Goal: Information Seeking & Learning: Learn about a topic

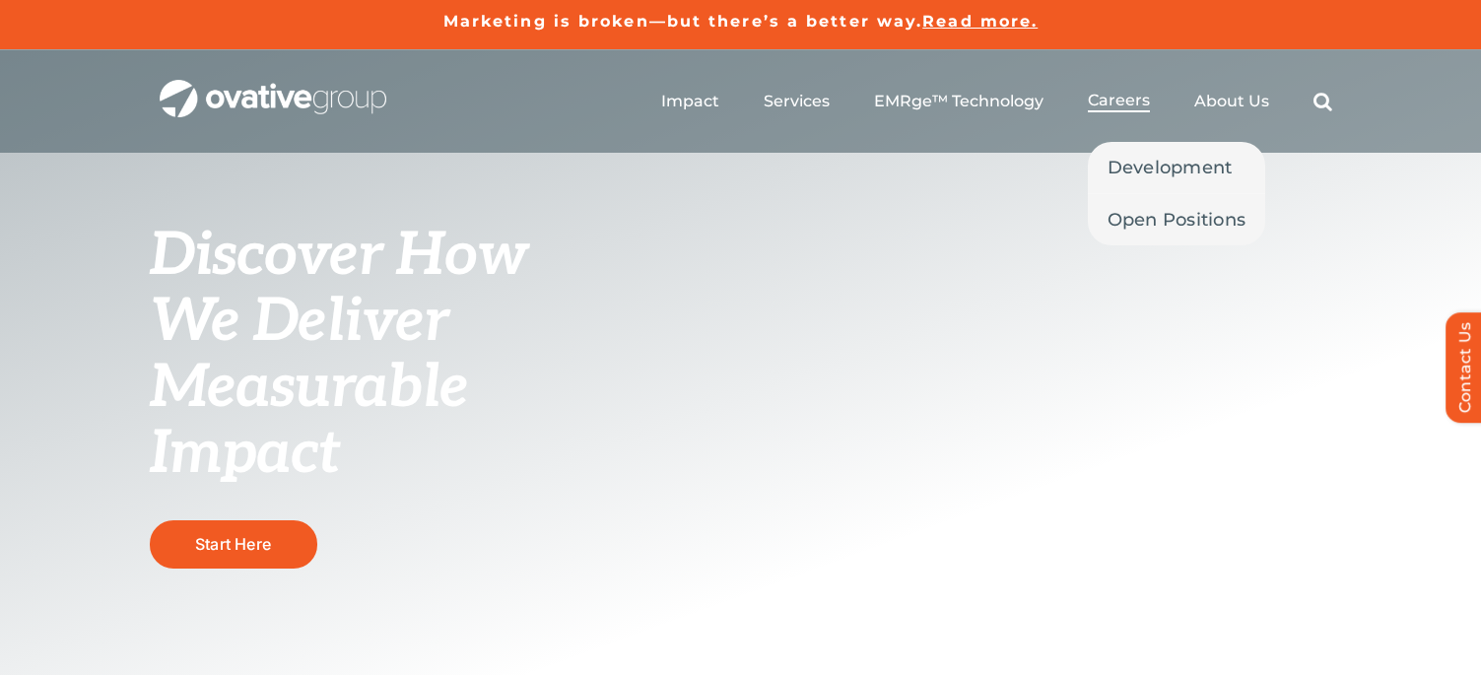
click at [1100, 95] on span "Careers" at bounding box center [1119, 101] width 62 height 20
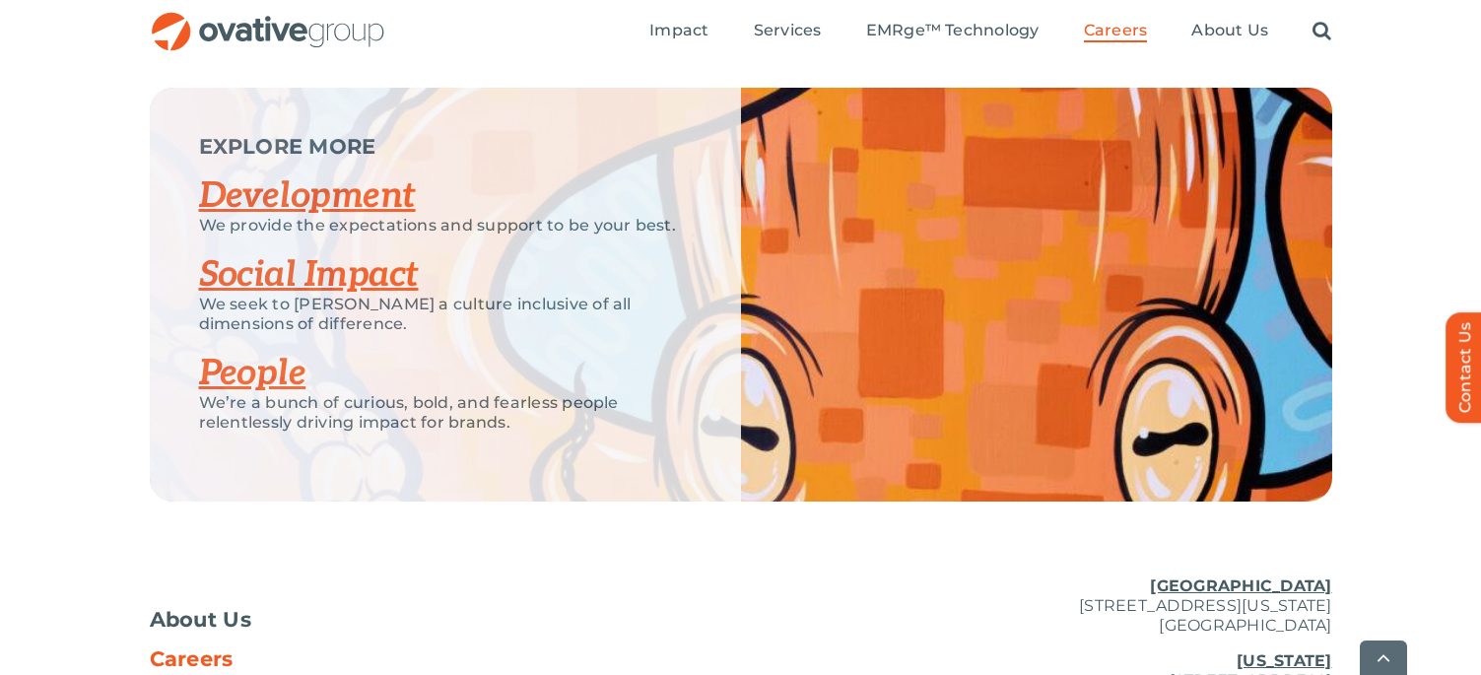
scroll to position [4014, 0]
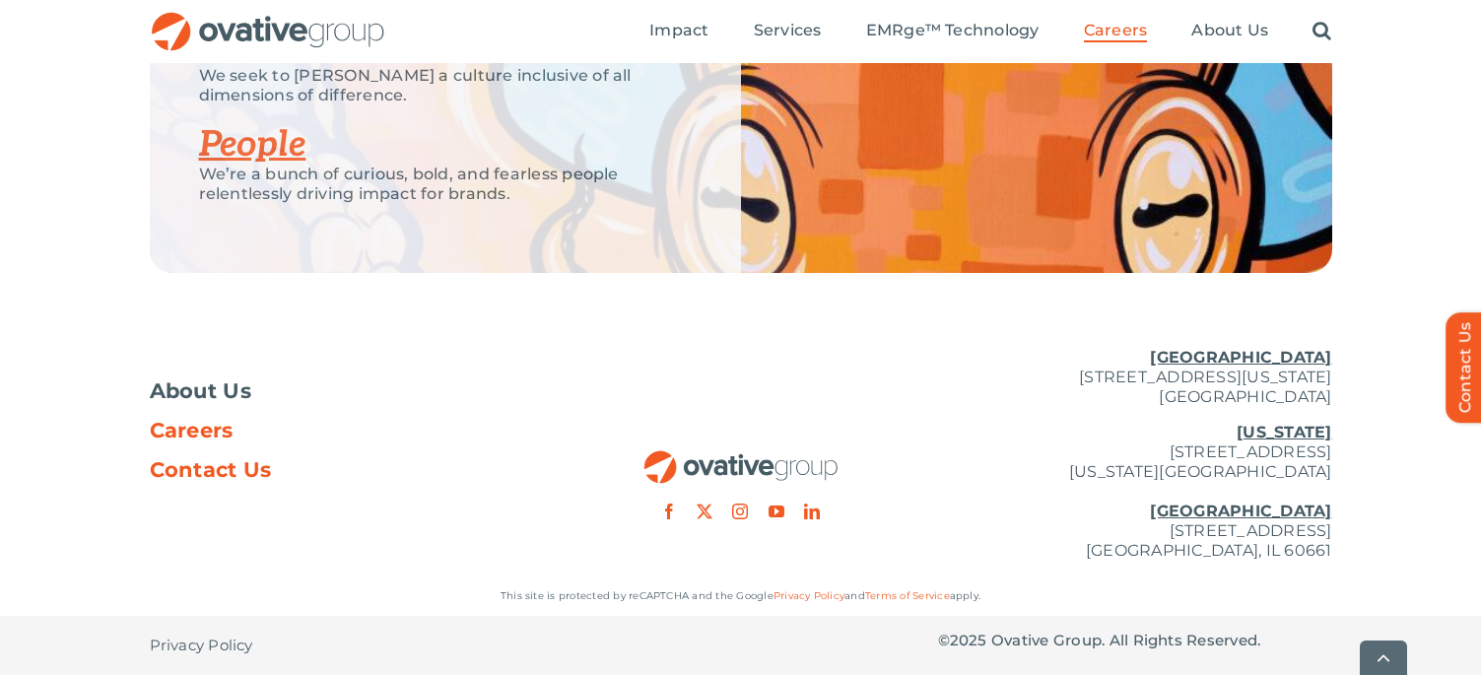
click at [236, 467] on span "Contact Us" at bounding box center [211, 470] width 122 height 20
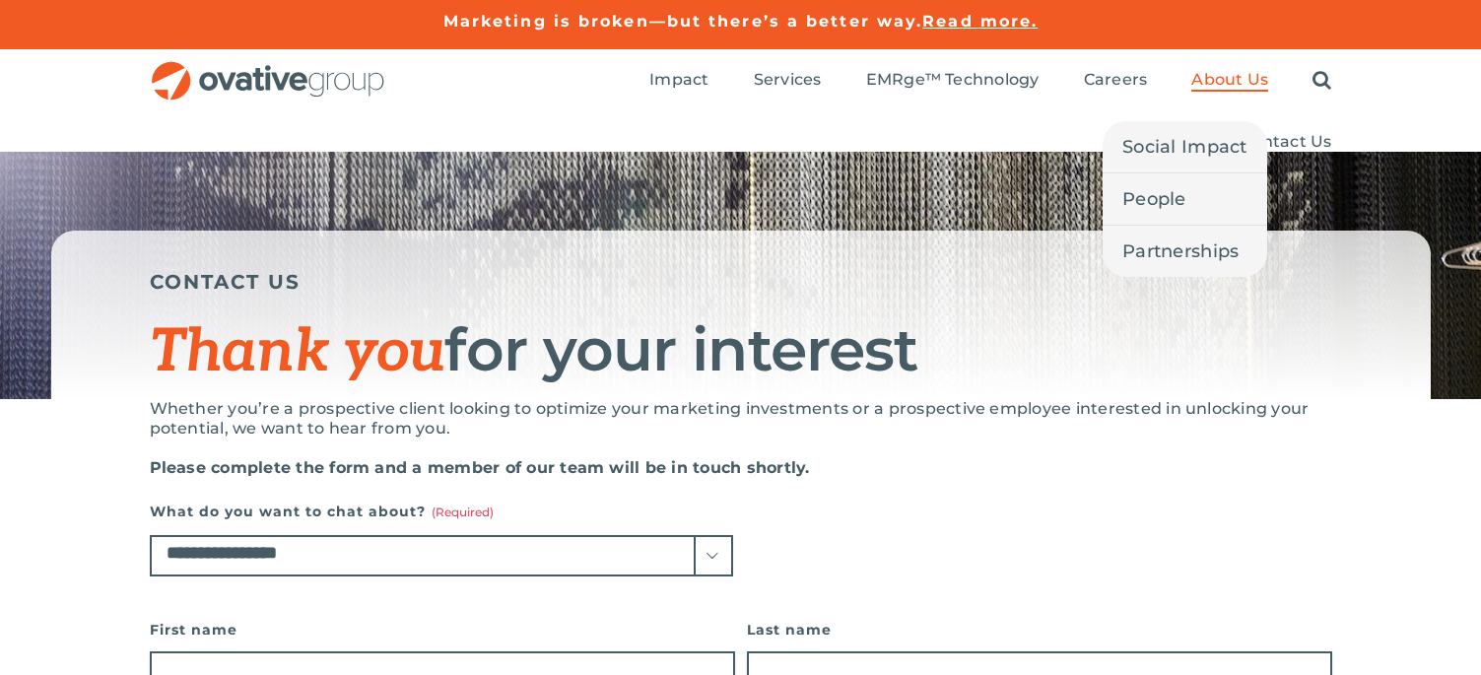
click at [1262, 74] on span "About Us" at bounding box center [1229, 80] width 77 height 20
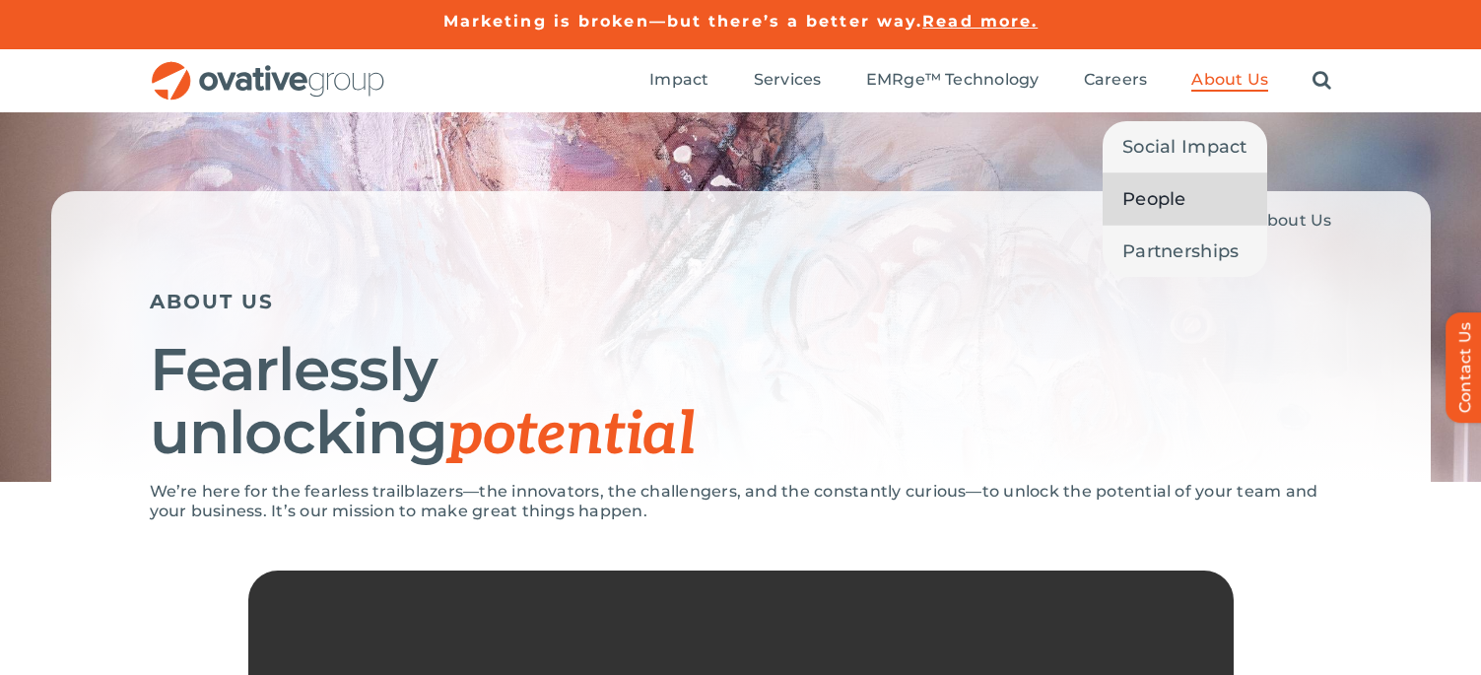
click at [1154, 205] on span "People" at bounding box center [1154, 199] width 64 height 28
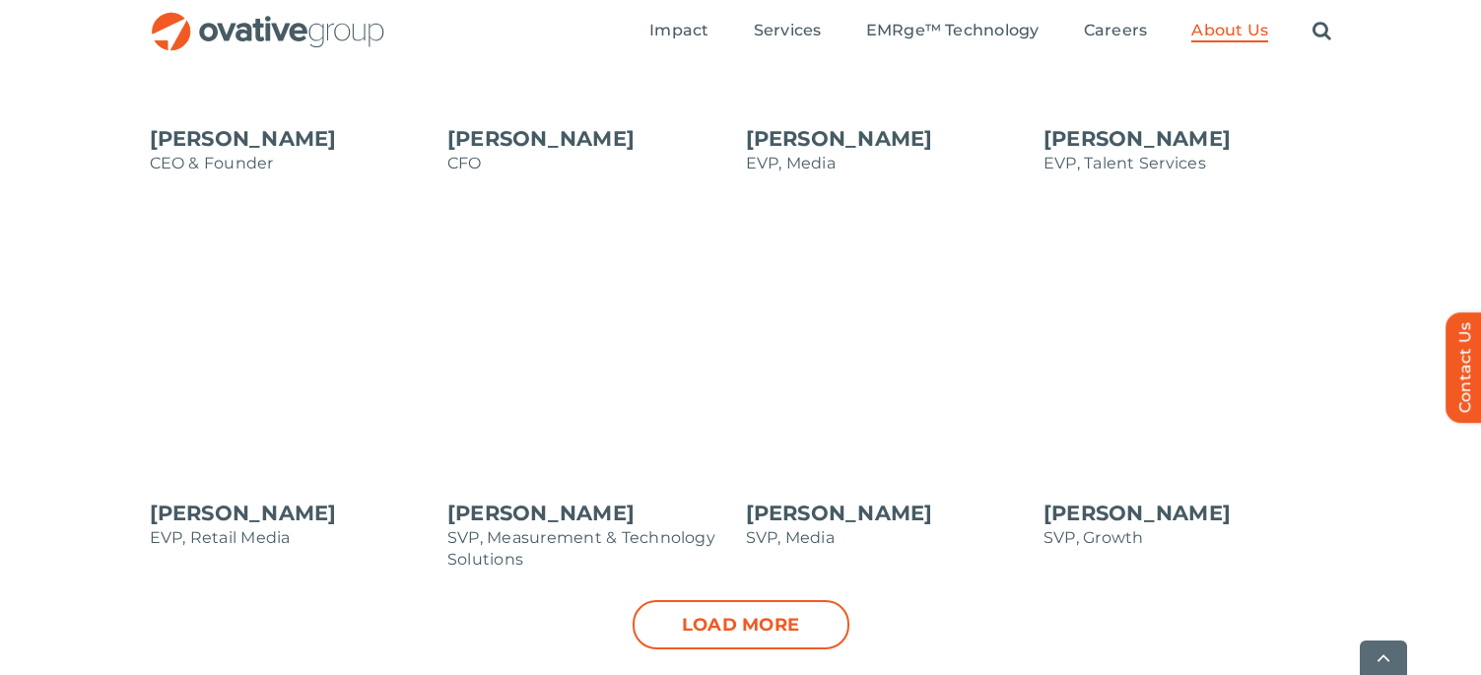
scroll to position [1970, 0]
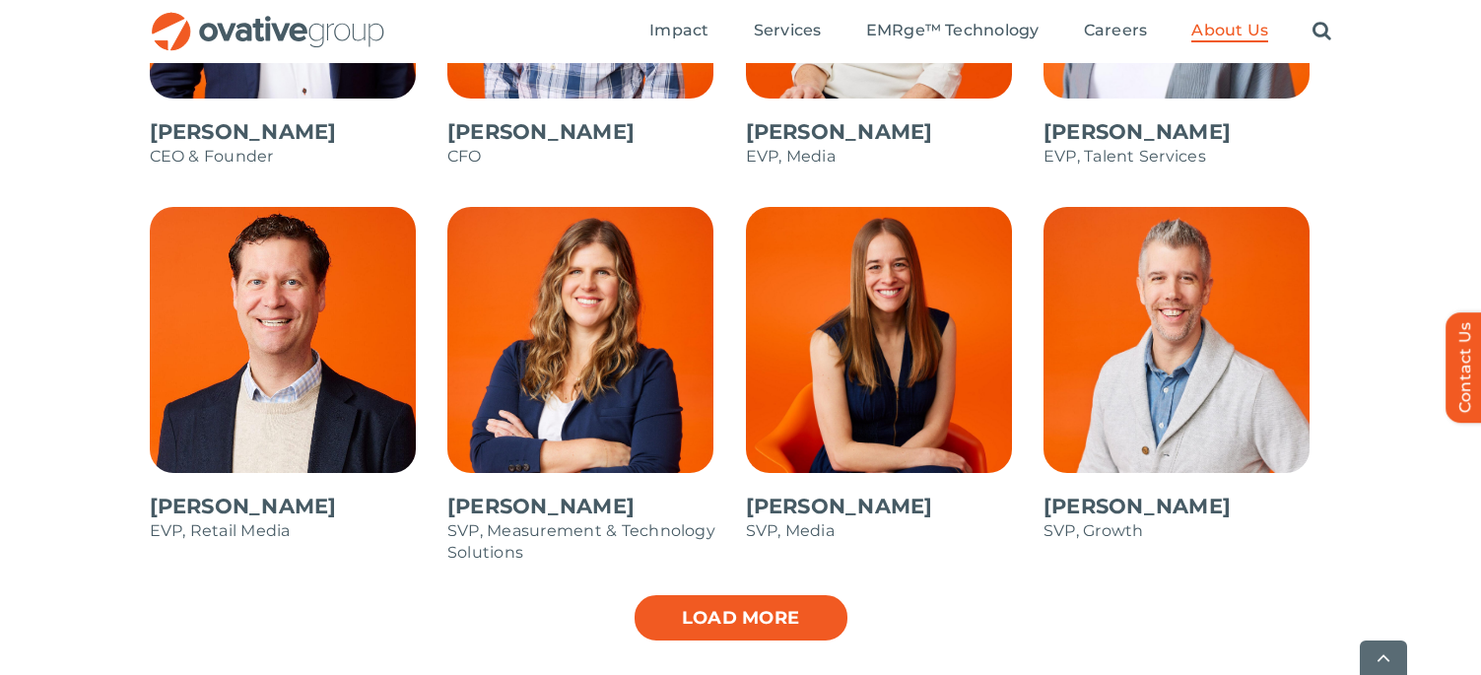
click at [795, 625] on link "Load more" at bounding box center [740, 617] width 217 height 49
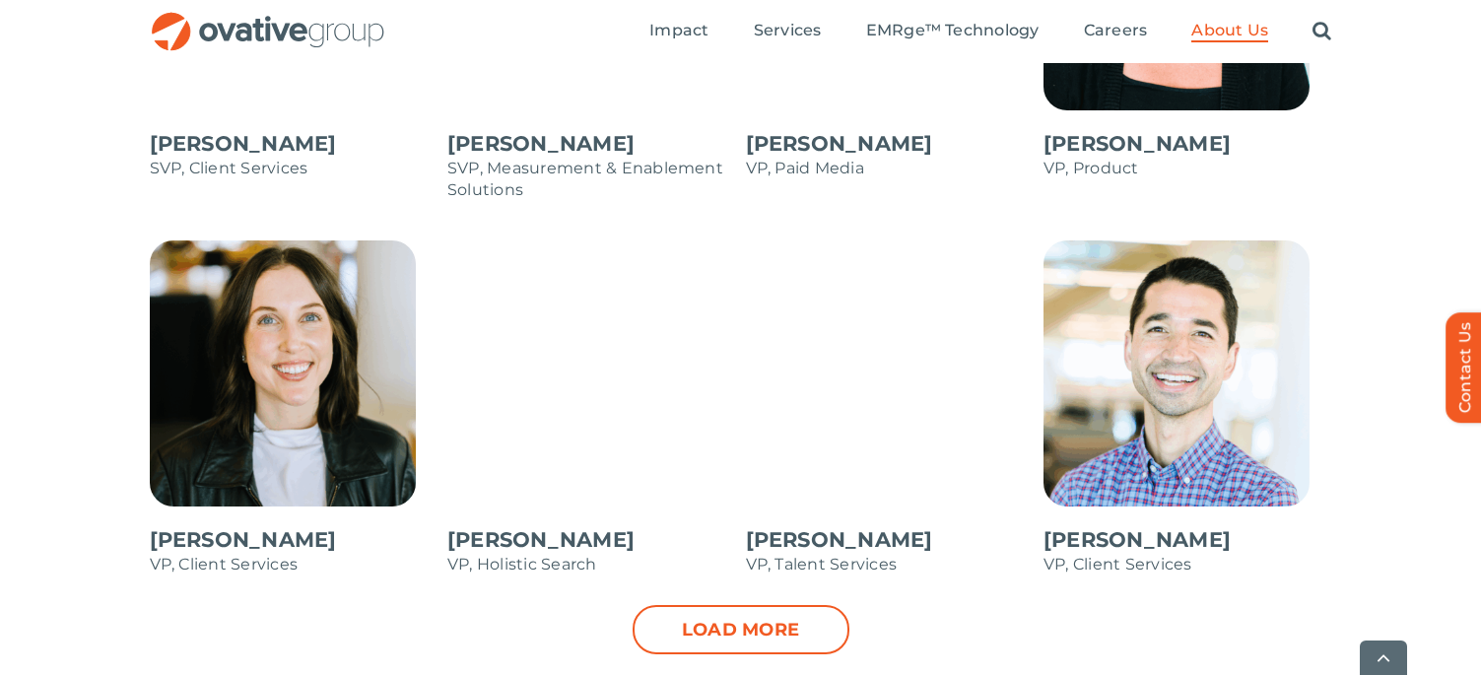
scroll to position [2758, 0]
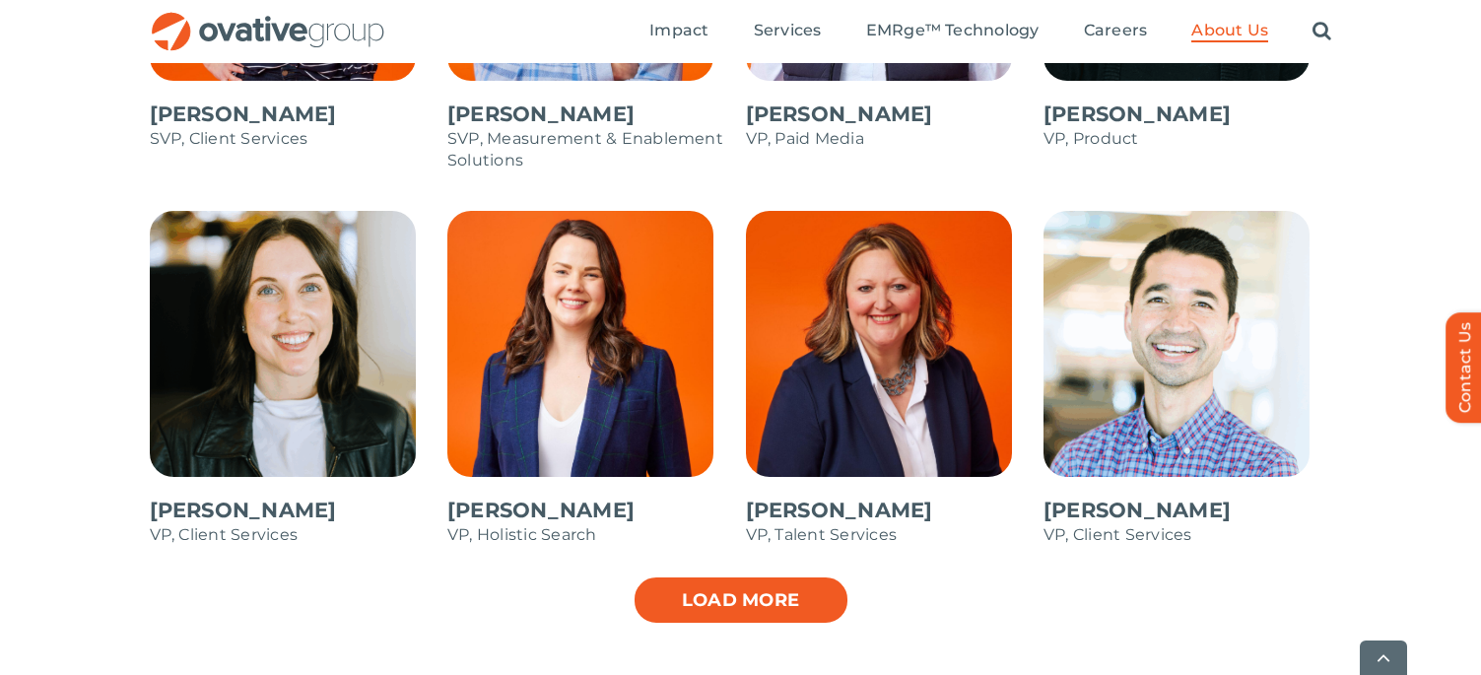
click at [762, 594] on link "Load more" at bounding box center [740, 599] width 217 height 49
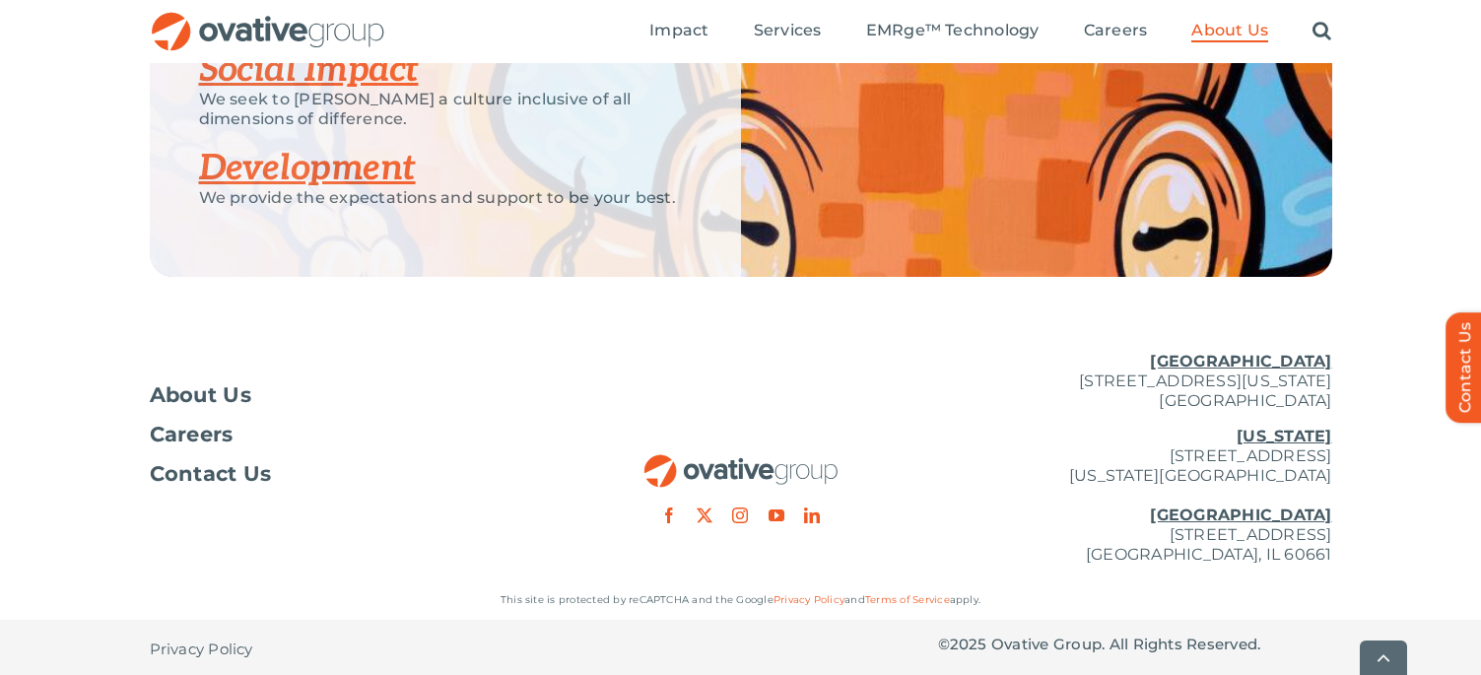
scroll to position [3888, 0]
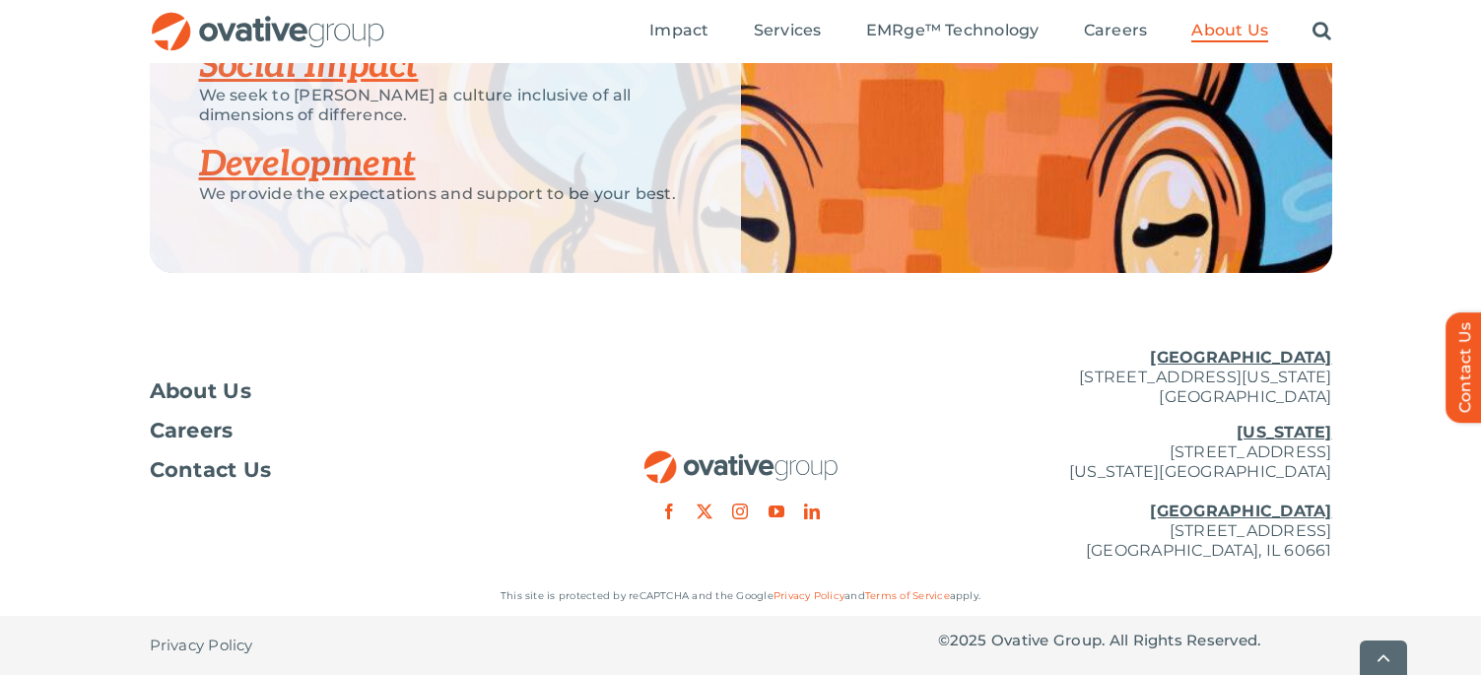
click at [1258, 363] on u "[GEOGRAPHIC_DATA]" at bounding box center [1240, 357] width 181 height 19
